Goal: Find specific page/section: Find specific page/section

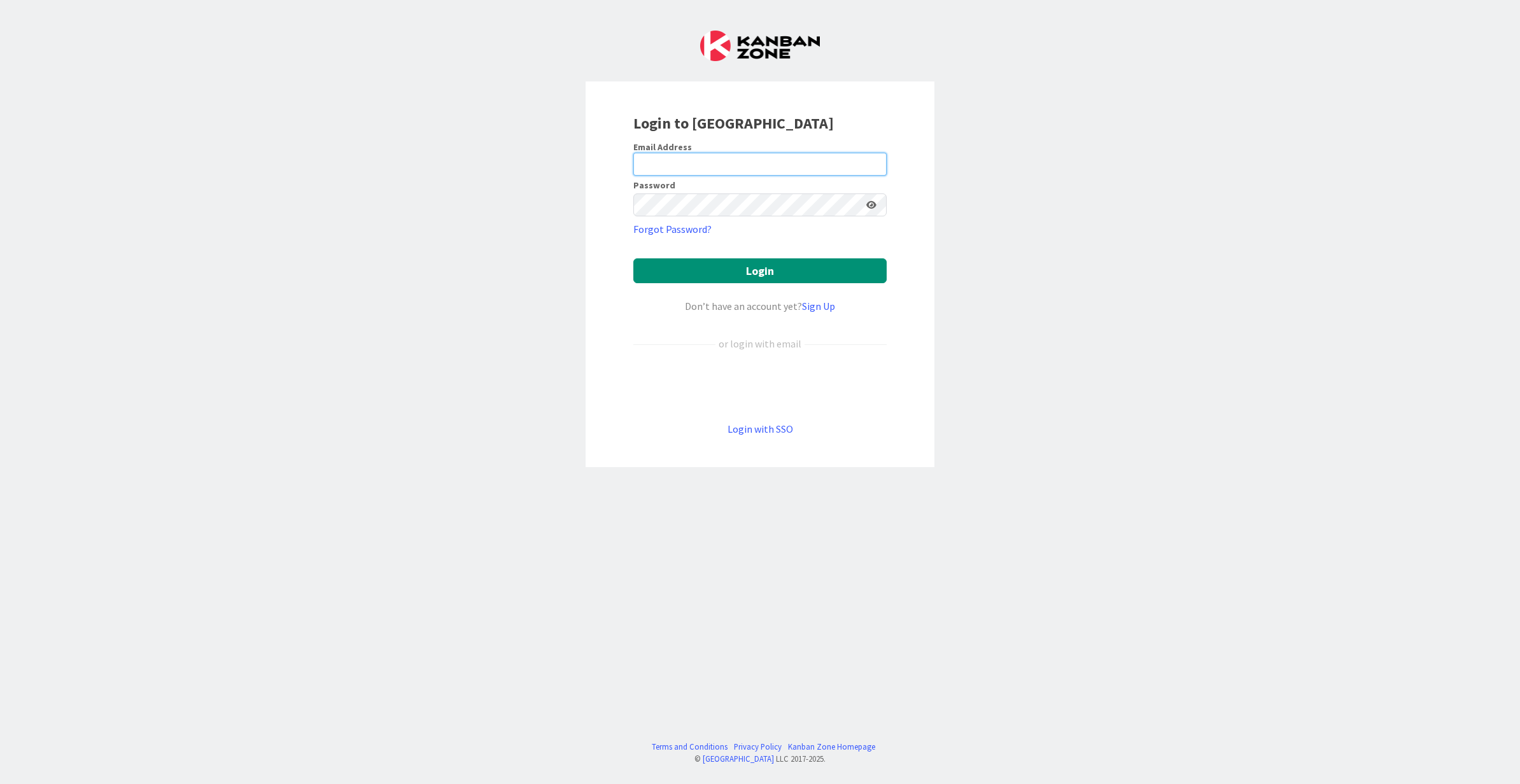
type input "[PERSON_NAME][EMAIL_ADDRESS][DOMAIN_NAME]"
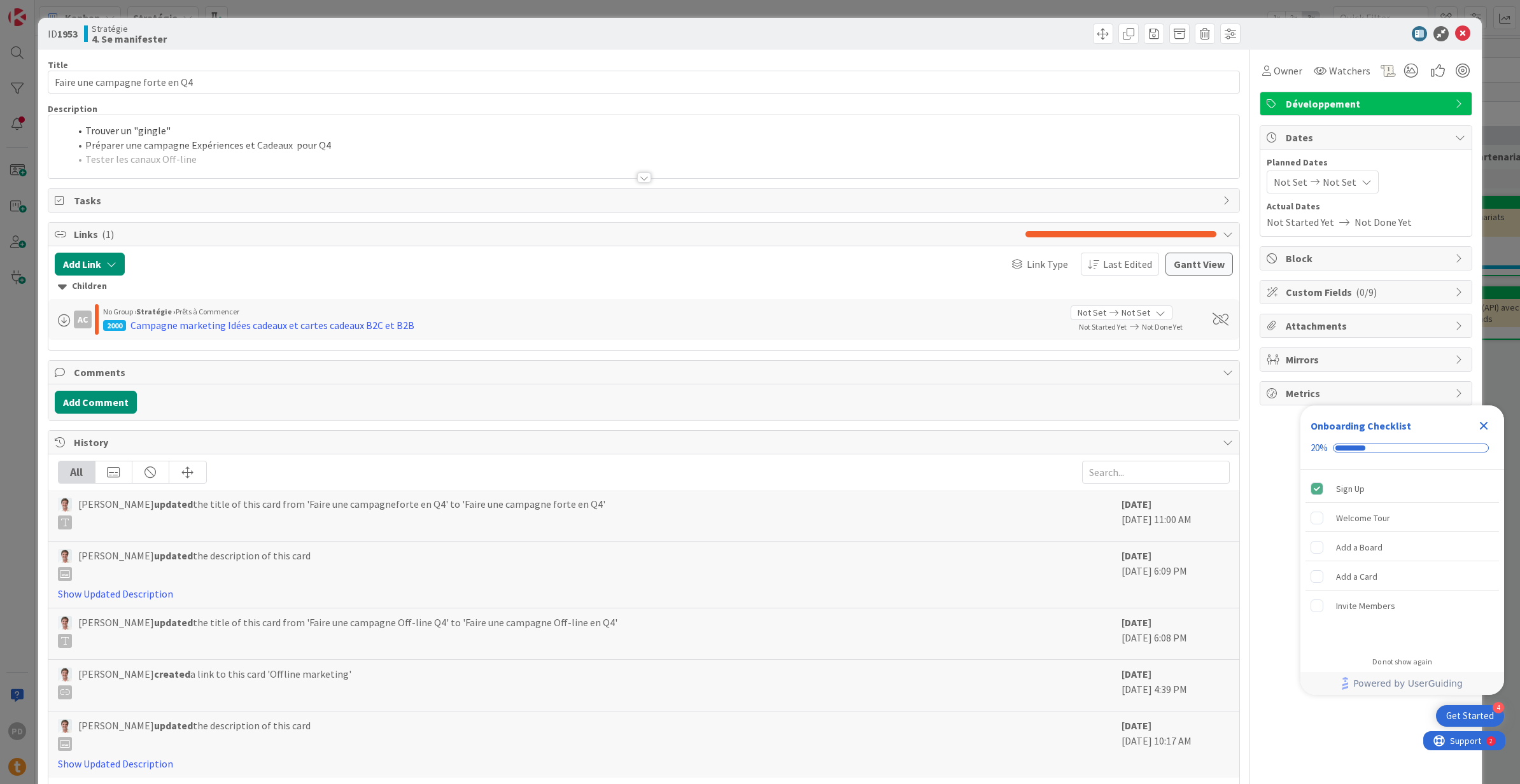
drag, startPoint x: 1484, startPoint y: 424, endPoint x: 1411, endPoint y: 412, distance: 74.0
click at [1484, 424] on icon "Close Checklist" at bounding box center [1484, 426] width 15 height 15
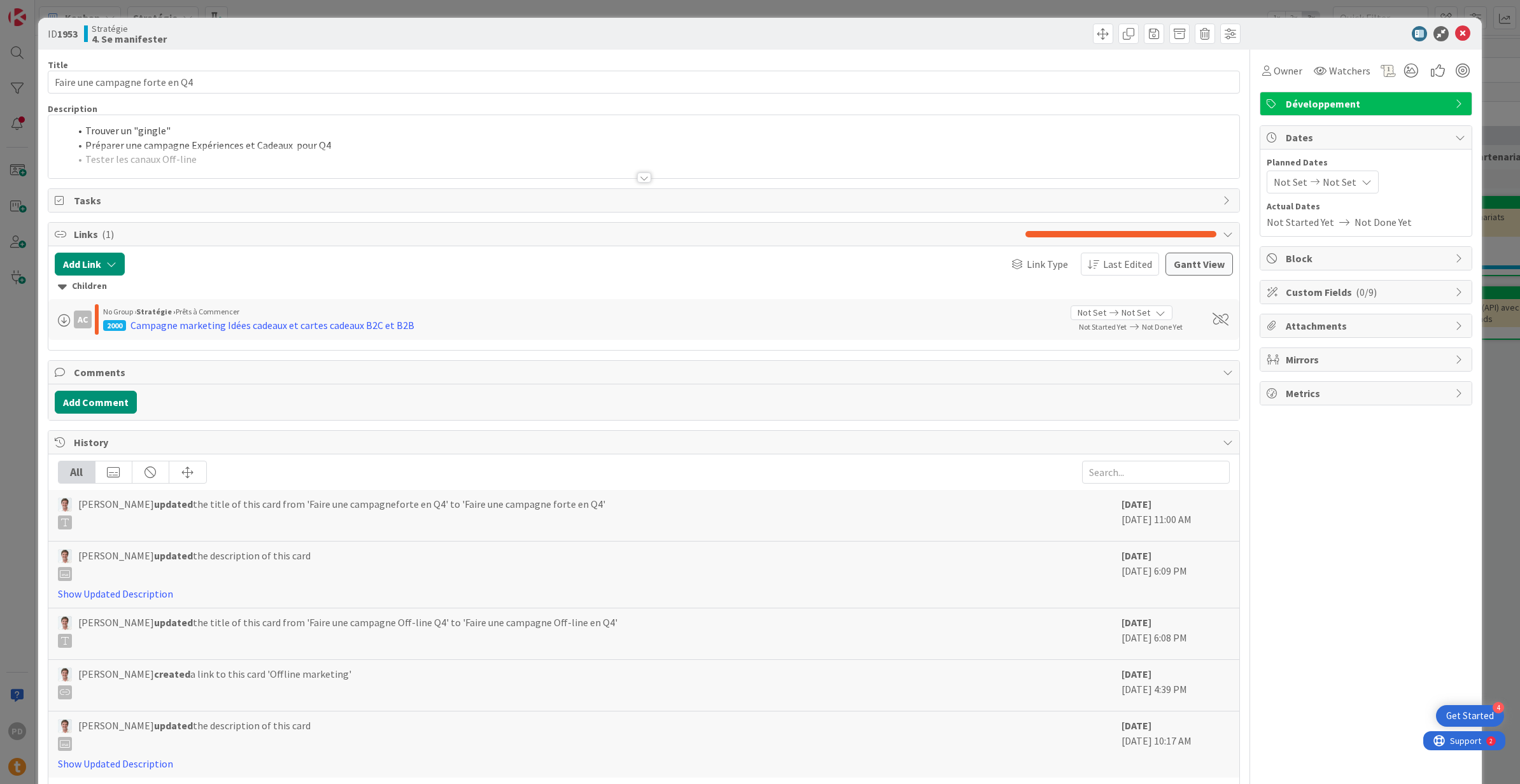
click at [27, 71] on div "ID 1953 Stratégie 4. Se manifester Title 30 / 128 Faire une campagne forte en Q…" at bounding box center [760, 392] width 1520 height 784
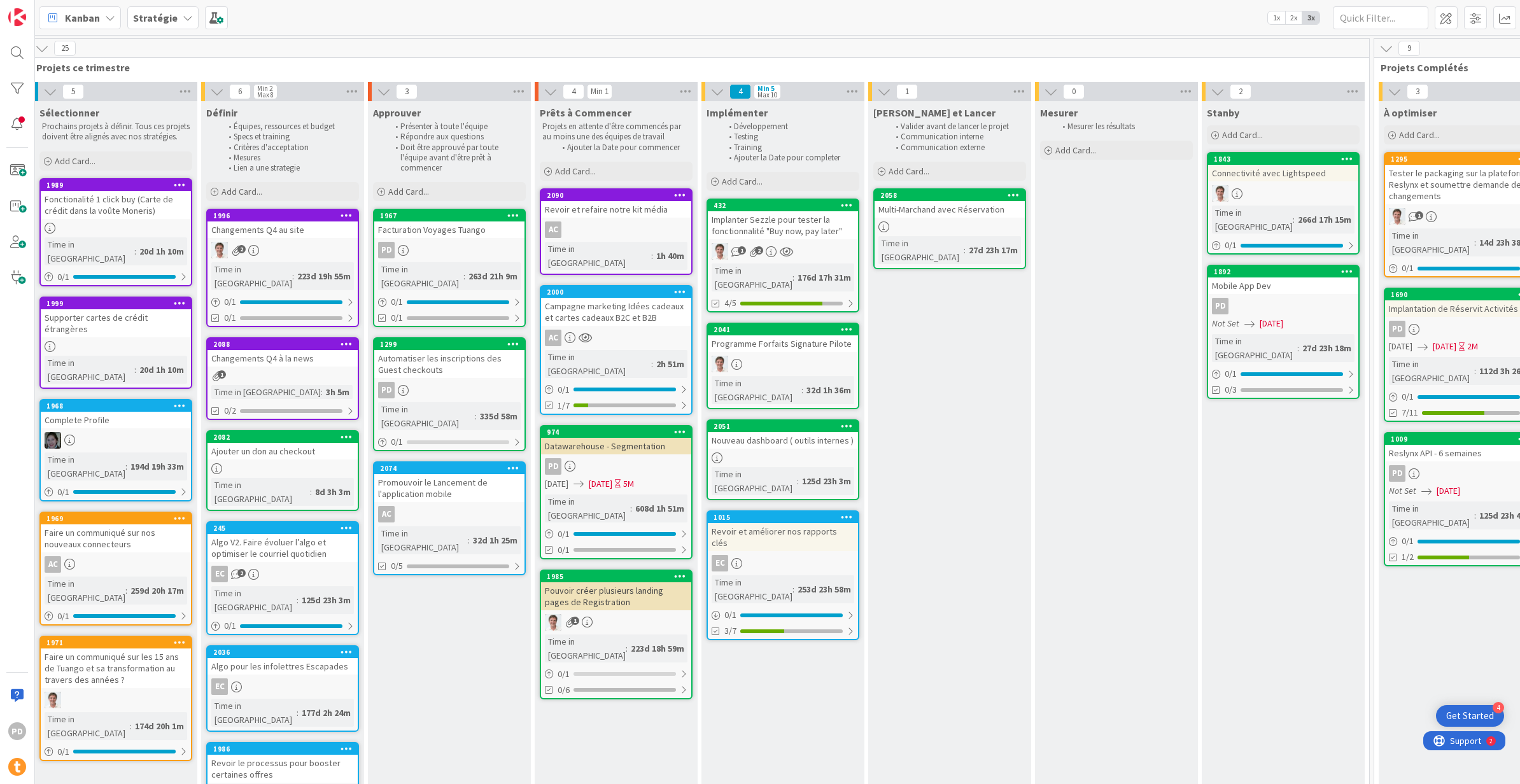
scroll to position [0, 3080]
